Goal: Navigation & Orientation: Find specific page/section

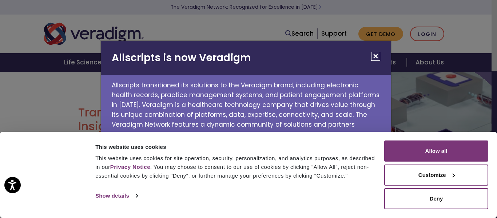
click at [376, 57] on button "Close" at bounding box center [375, 56] width 9 height 9
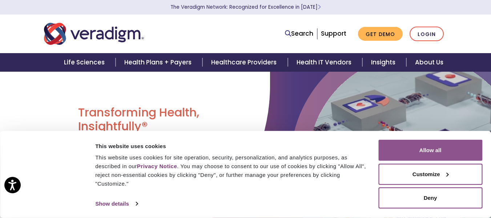
click at [427, 156] on button "Allow all" at bounding box center [430, 150] width 104 height 21
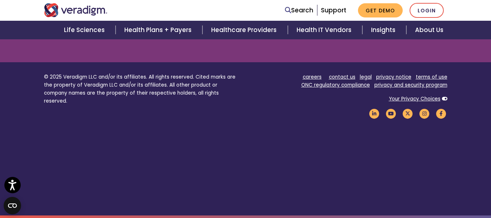
click at [400, 146] on footer "© 2025 Veradigm LLC and/or its affiliates. All rights reserved. Cited marks are…" at bounding box center [245, 138] width 491 height 153
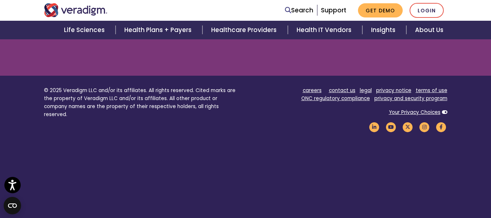
scroll to position [909, 0]
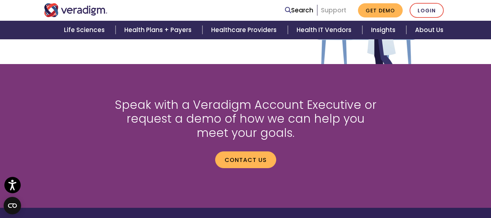
click at [341, 11] on link "Support" at bounding box center [333, 10] width 25 height 9
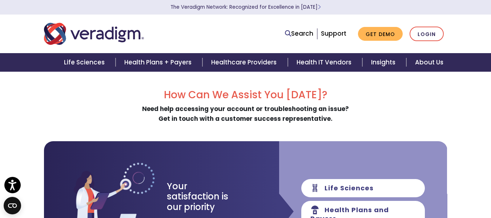
click at [60, 44] on img "Veradigm logo" at bounding box center [94, 34] width 100 height 24
click at [72, 39] on img "Veradigm logo" at bounding box center [94, 34] width 100 height 24
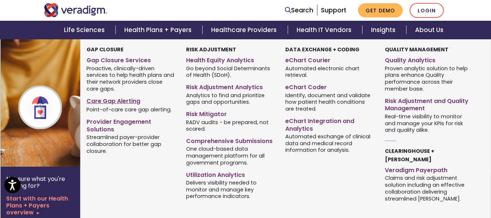
scroll to position [473, 0]
